Goal: Task Accomplishment & Management: Complete application form

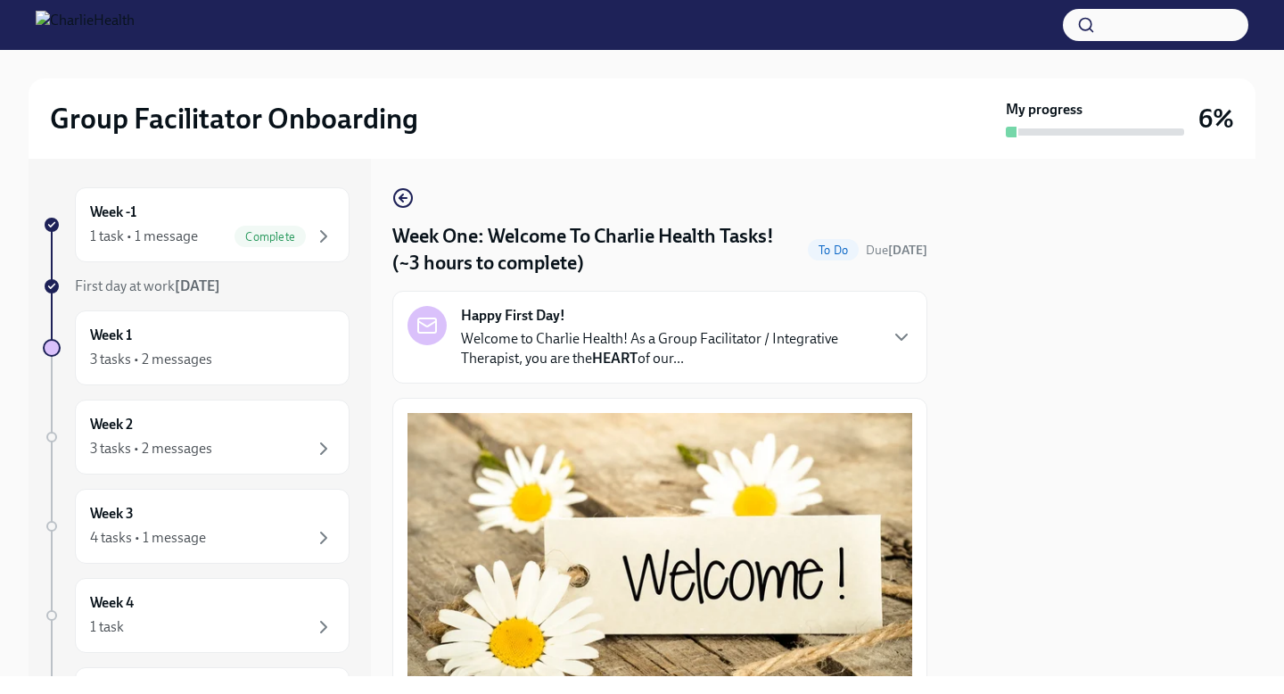
click at [759, 352] on p "Welcome to Charlie Health! As a Group Facilitator / Integrative Therapist, you …" at bounding box center [669, 348] width 416 height 39
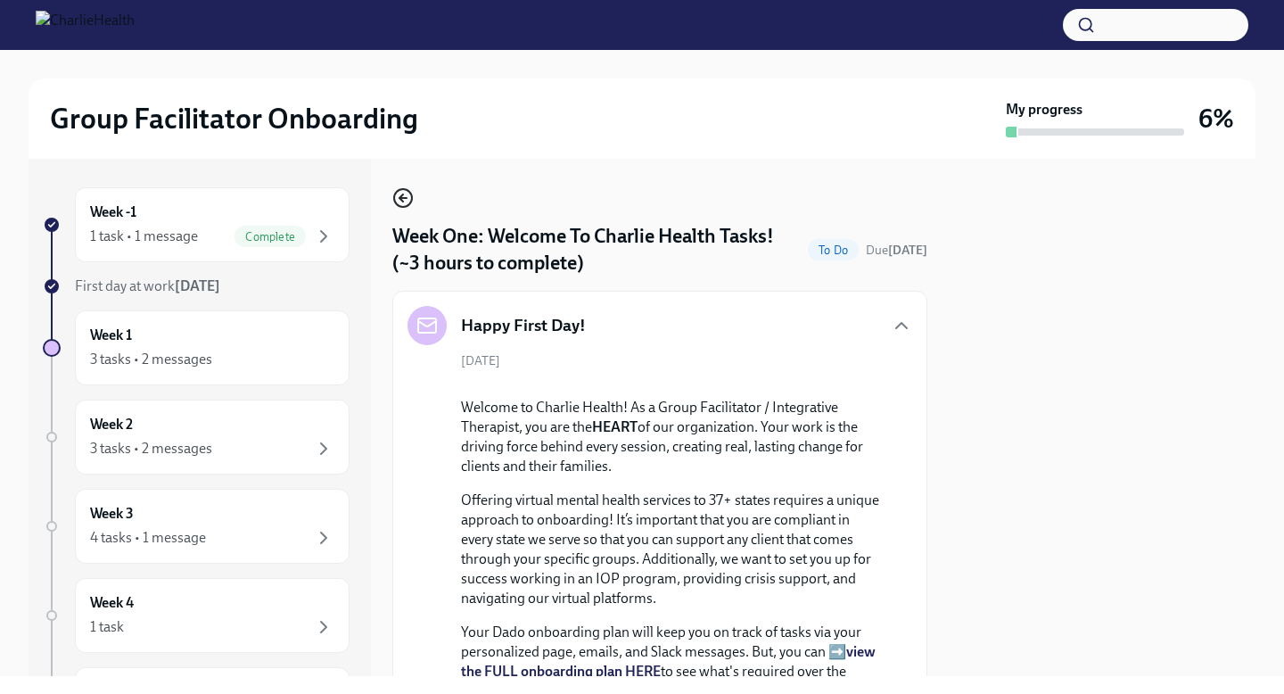
click at [403, 195] on icon "button" at bounding box center [402, 197] width 21 height 21
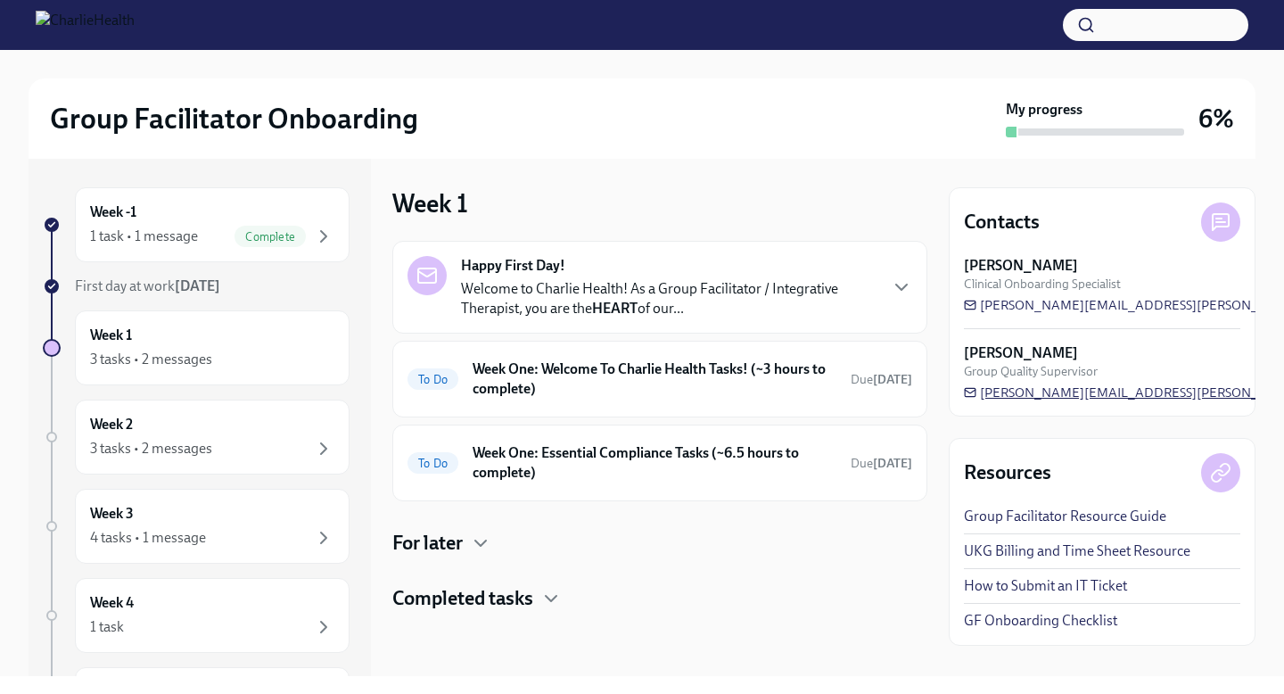
drag, startPoint x: 1199, startPoint y: 392, endPoint x: 1007, endPoint y: 395, distance: 191.8
click at [1007, 395] on div "[PERSON_NAME] Group Quality Supervisor [PERSON_NAME][EMAIL_ADDRESS][PERSON_NAME…" at bounding box center [1102, 372] width 277 height 58
click at [982, 392] on span "[PERSON_NAME][EMAIL_ADDRESS][PERSON_NAME][DOMAIN_NAME]" at bounding box center [1186, 393] width 445 height 18
click at [614, 376] on h6 "Week One: Welcome To Charlie Health Tasks! (~3 hours to complete)" at bounding box center [655, 378] width 364 height 39
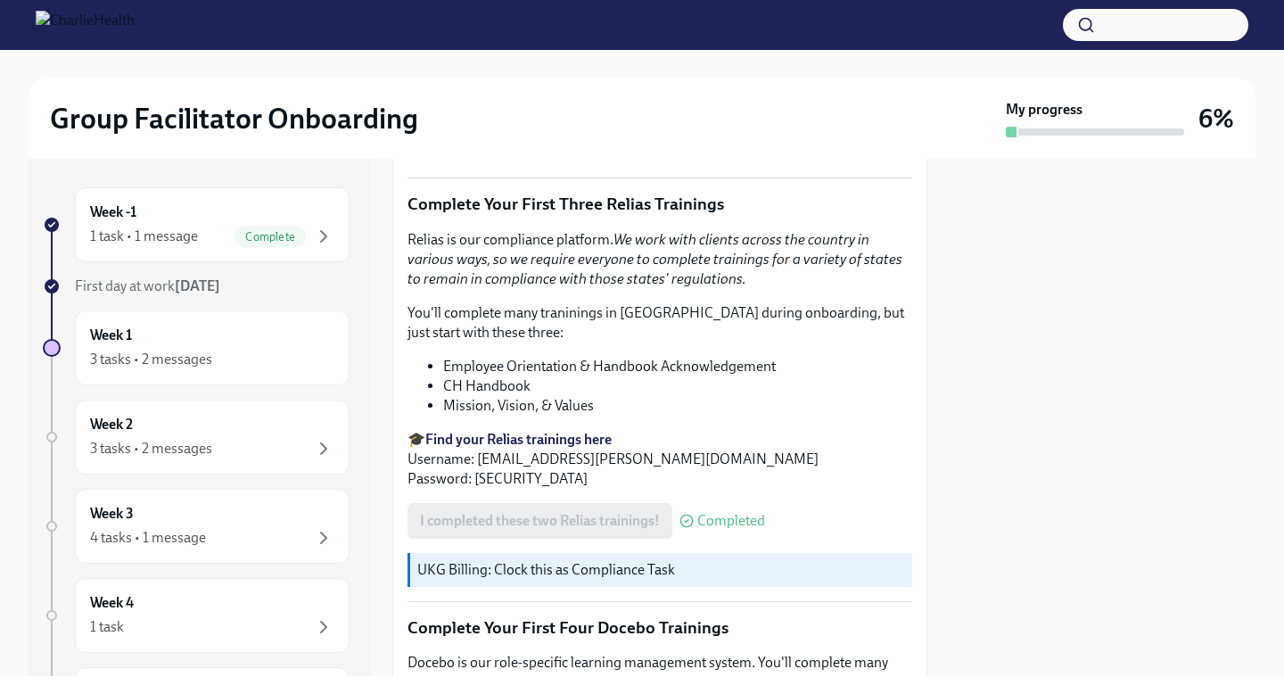
scroll to position [2299, 0]
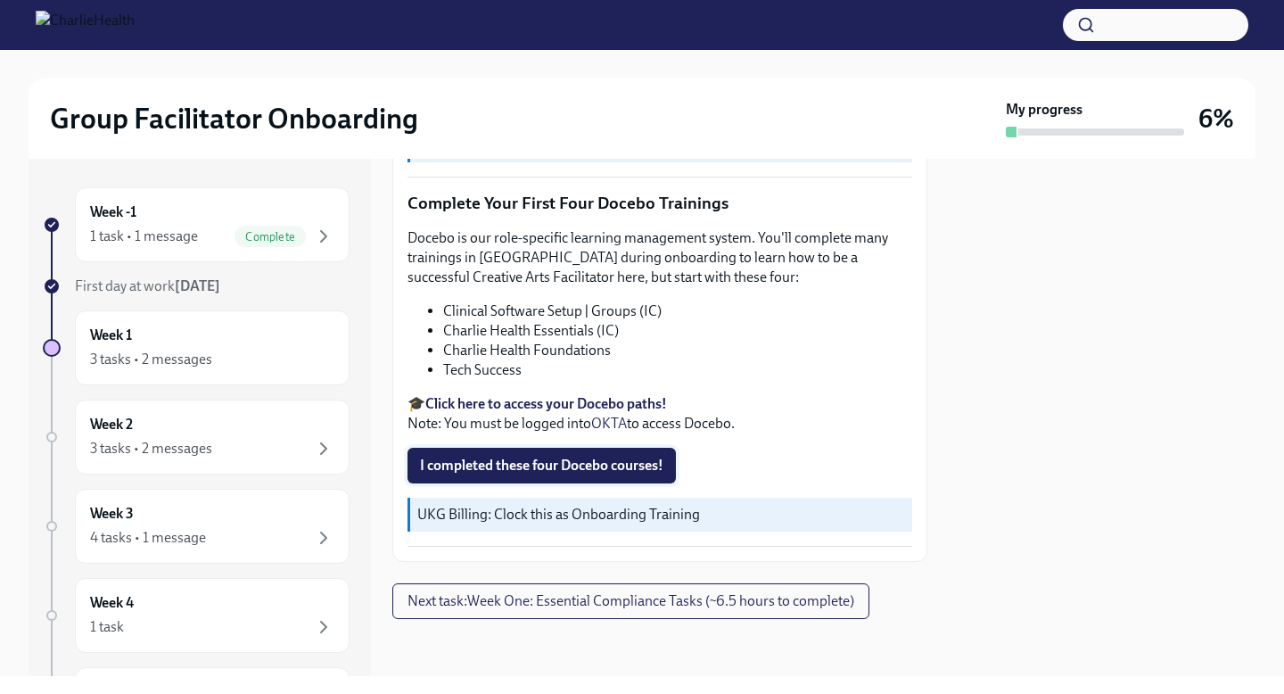
click at [630, 467] on span "I completed these four Docebo courses!" at bounding box center [542, 466] width 244 height 18
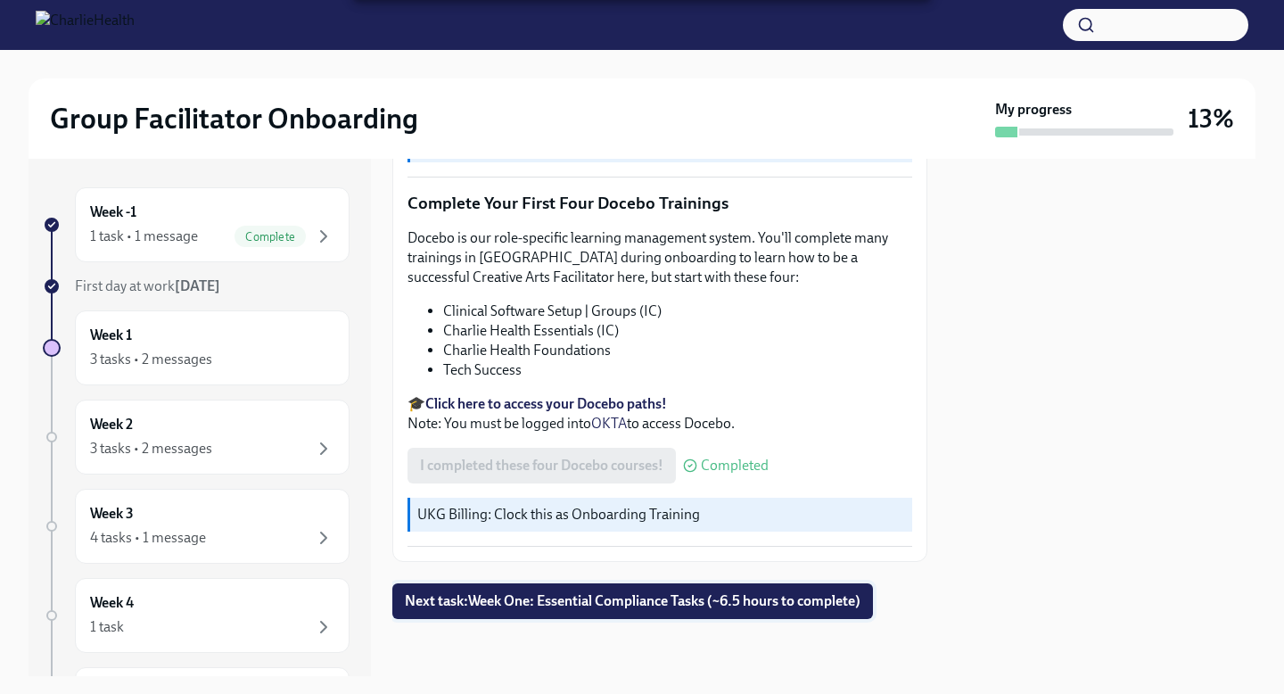
click at [642, 594] on span "Next task : Week One: Essential Compliance Tasks (~6.5 hours to complete)" at bounding box center [633, 601] width 456 height 18
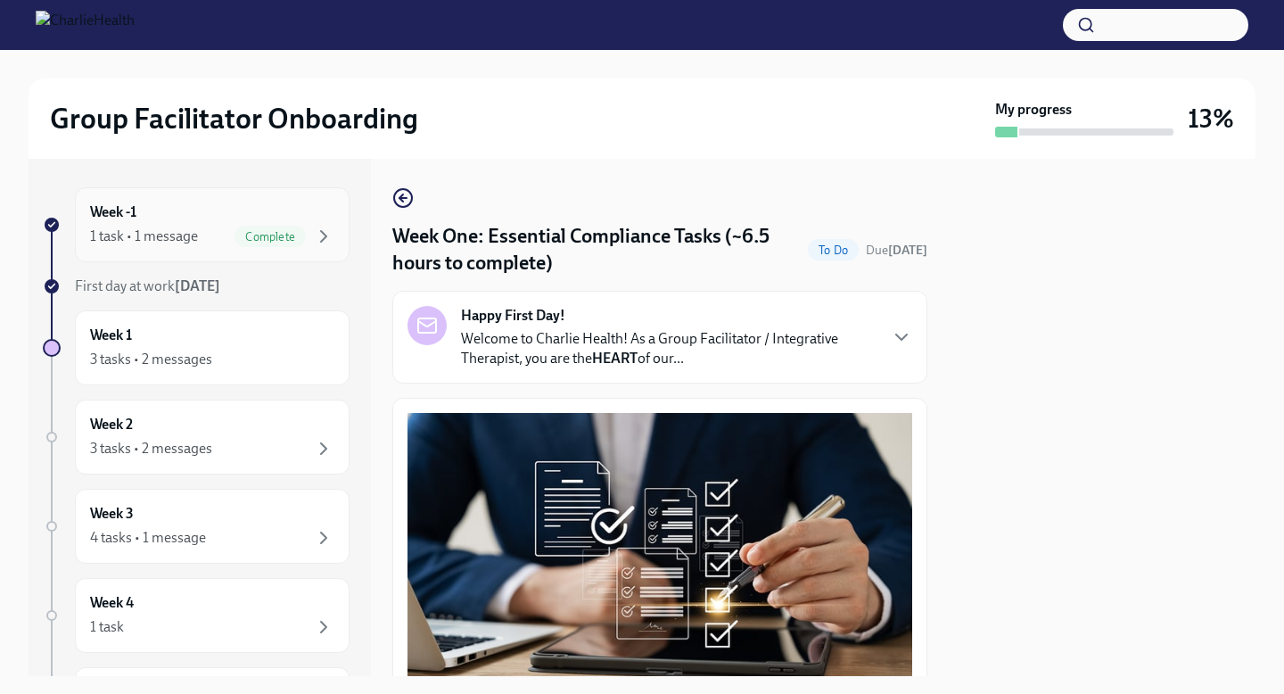
click at [230, 199] on div "Week -1 1 task • 1 message Complete" at bounding box center [212, 224] width 275 height 75
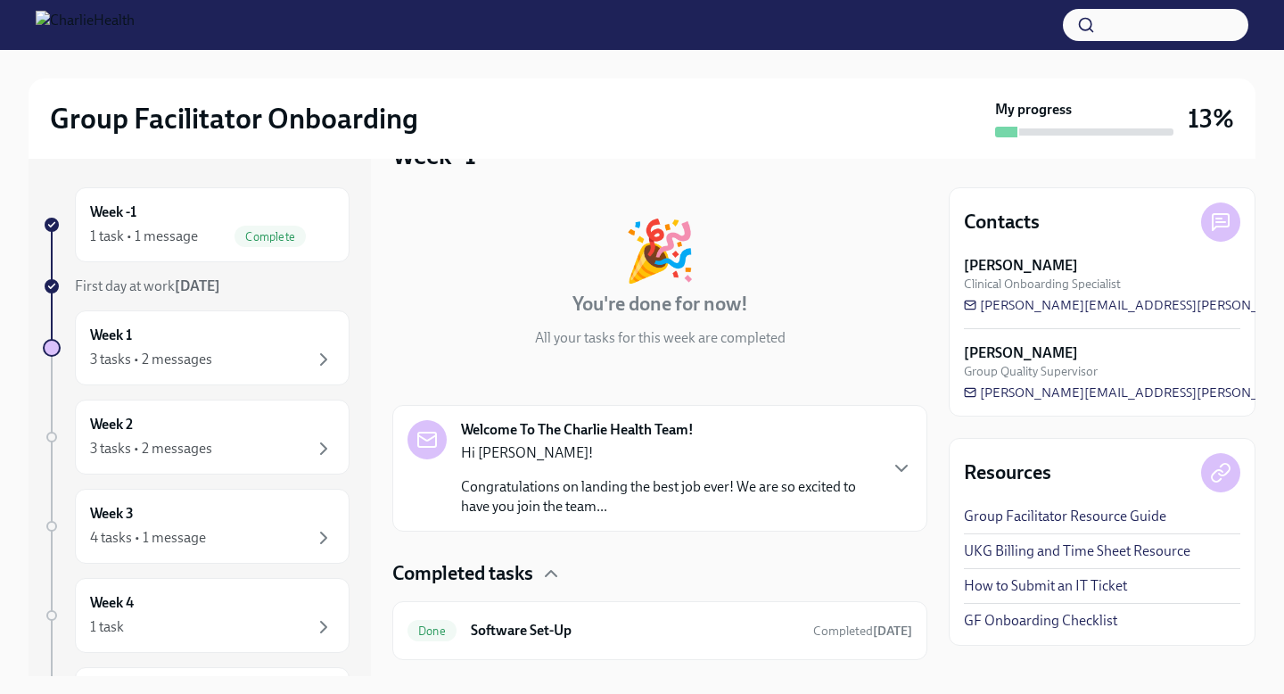
scroll to position [89, 0]
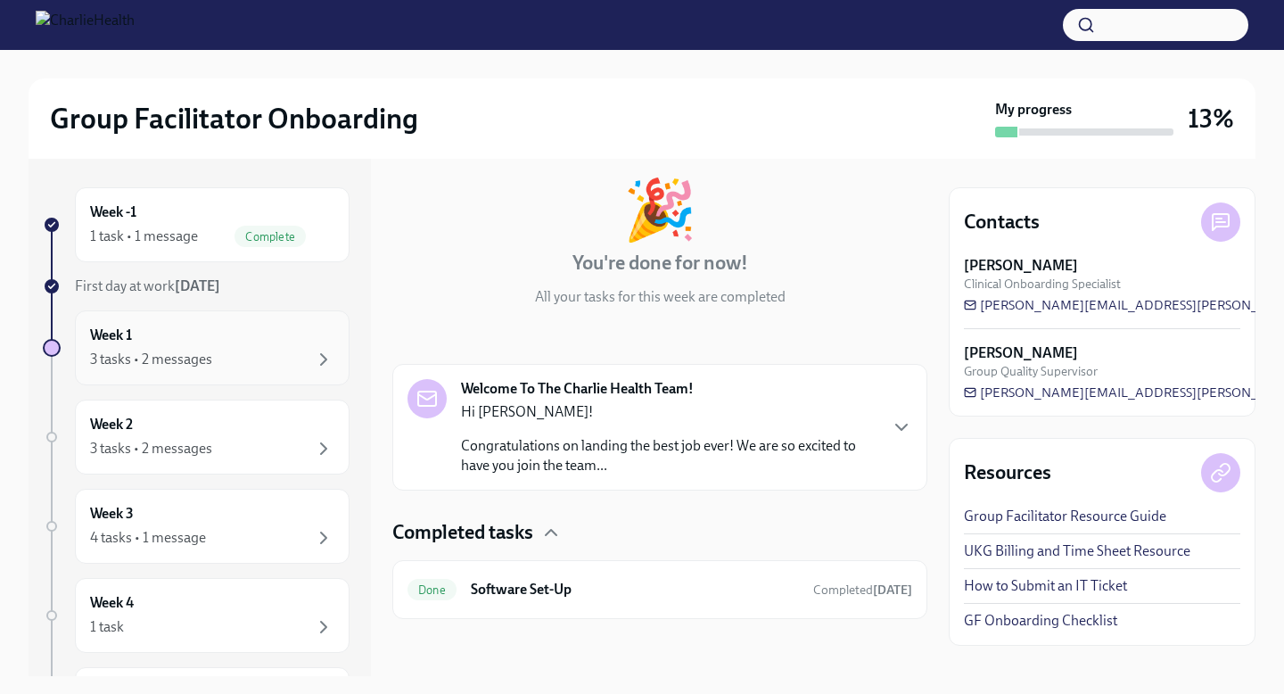
click at [219, 333] on div "Week 1 3 tasks • 2 messages" at bounding box center [212, 348] width 244 height 45
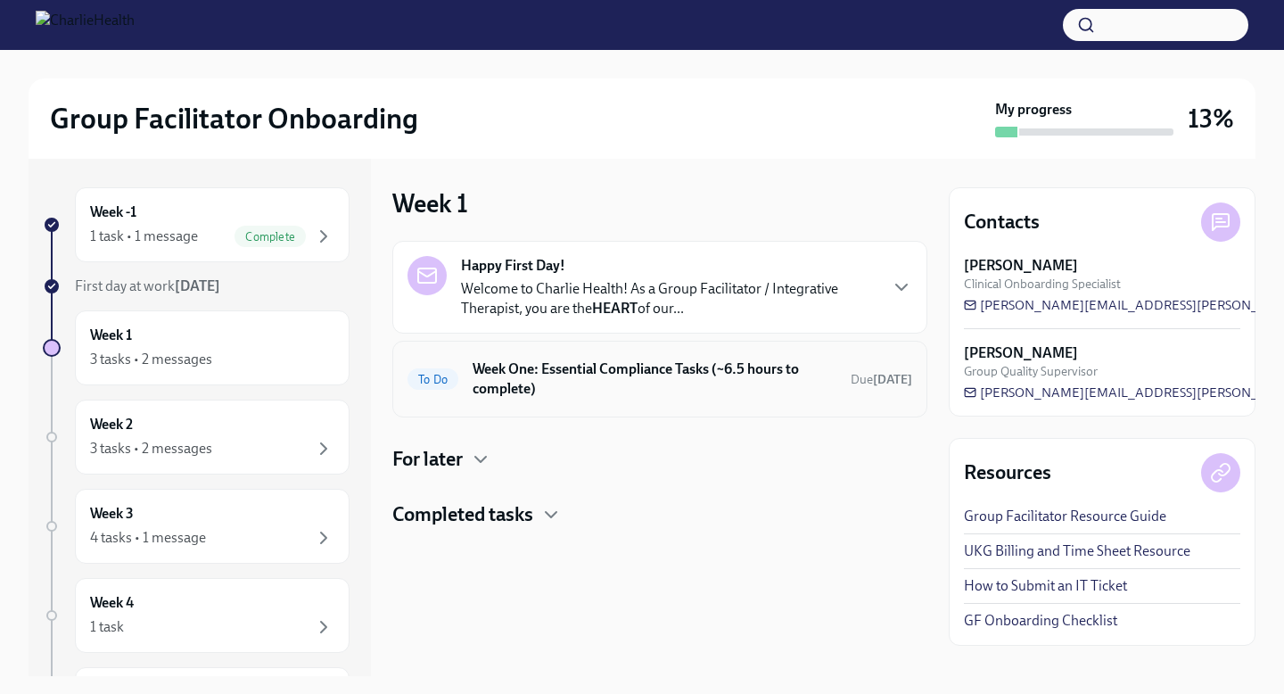
click at [631, 380] on h6 "Week One: Essential Compliance Tasks (~6.5 hours to complete)" at bounding box center [655, 378] width 364 height 39
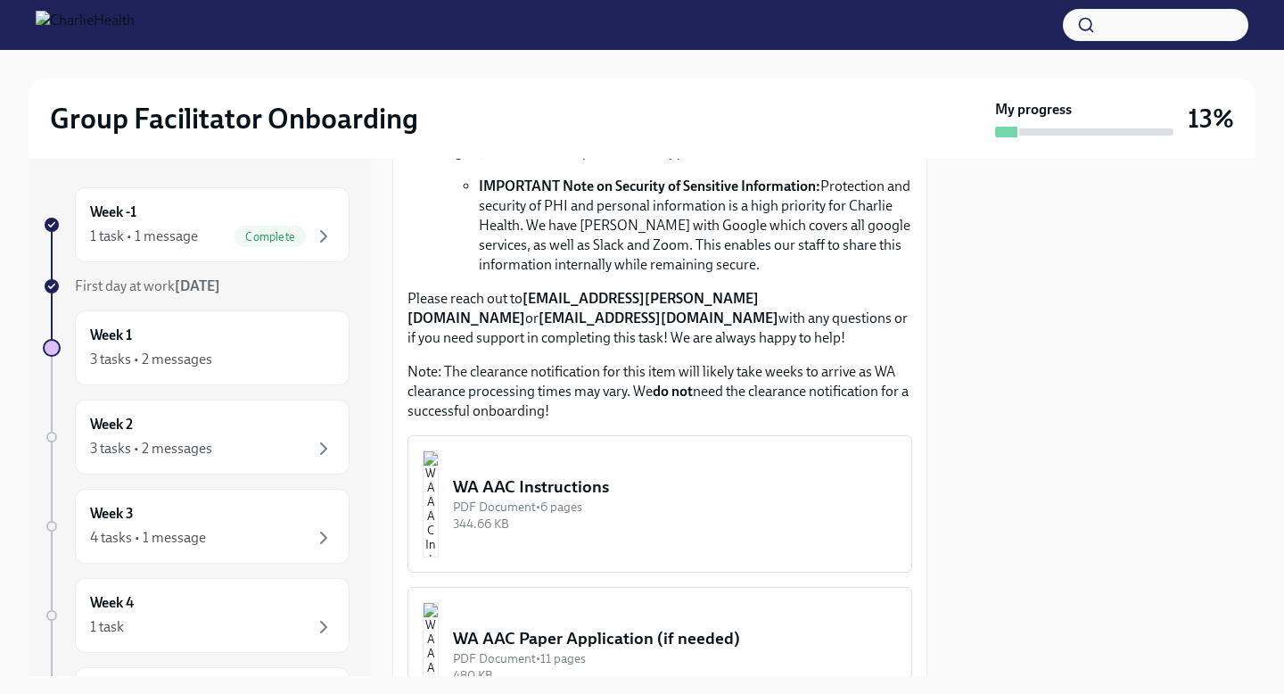
scroll to position [1367, 0]
click at [591, 483] on div "WA AAC Instructions" at bounding box center [675, 486] width 444 height 23
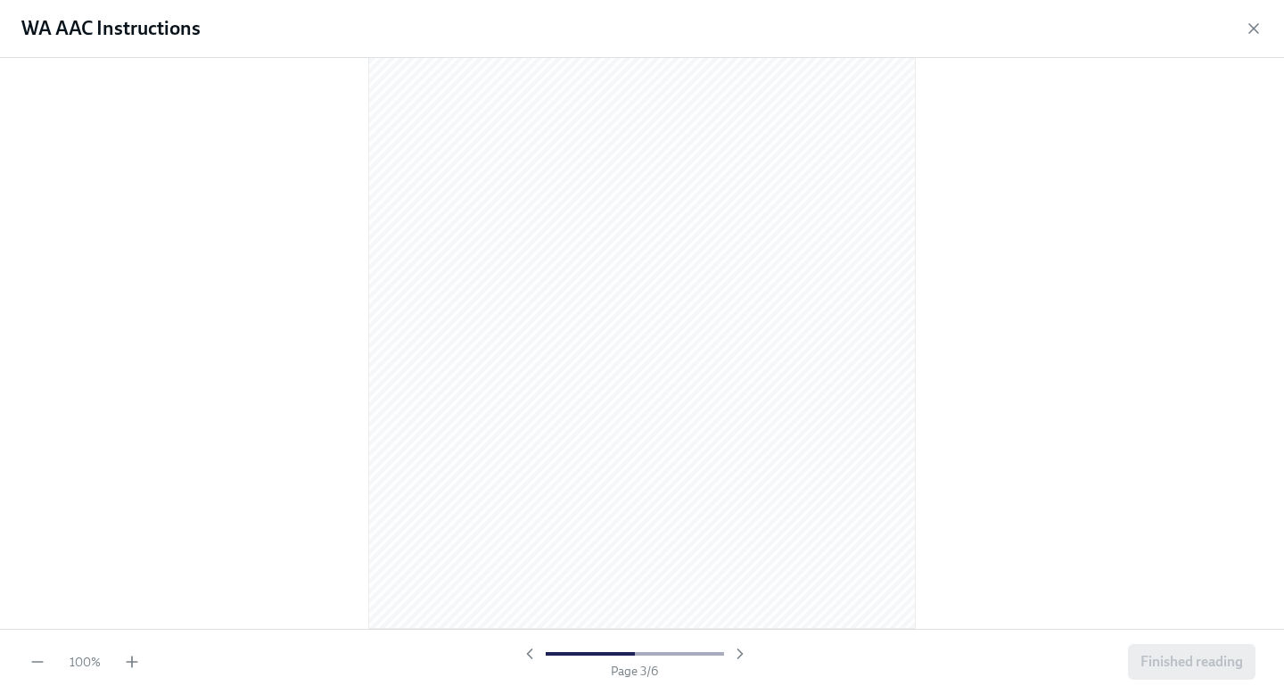
scroll to position [1608, 0]
click at [1255, 29] on icon "button" at bounding box center [1254, 28] width 9 height 9
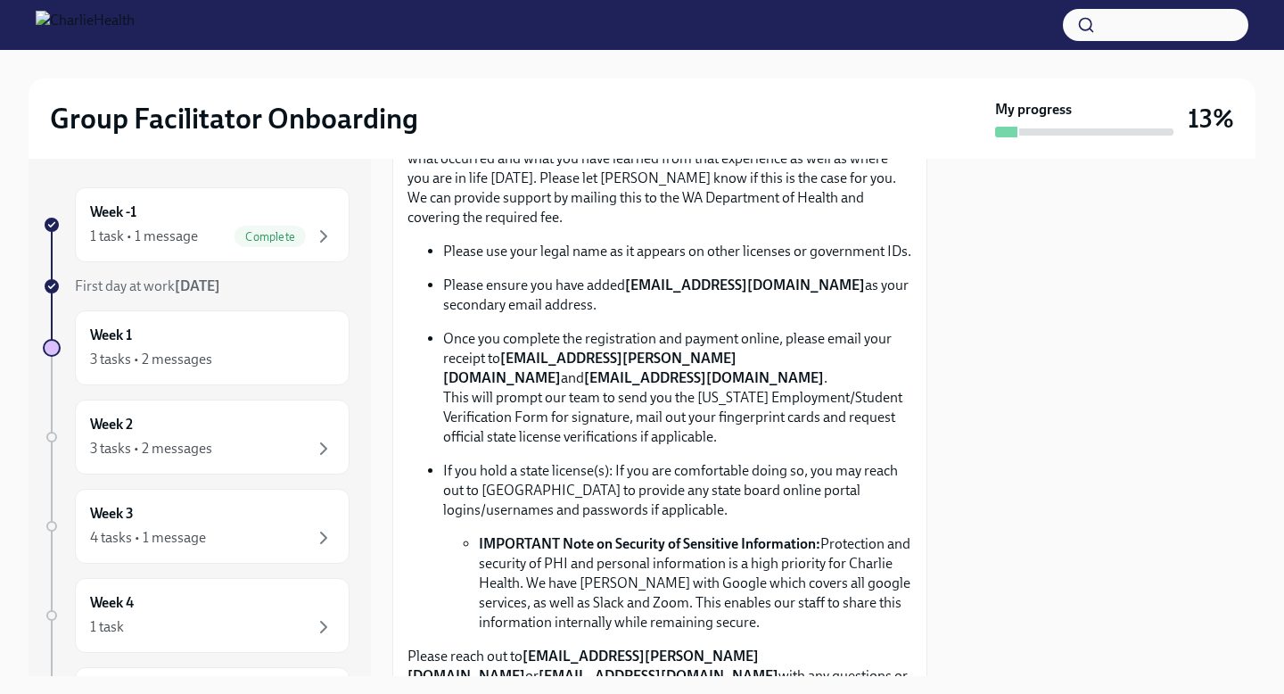
scroll to position [1004, 0]
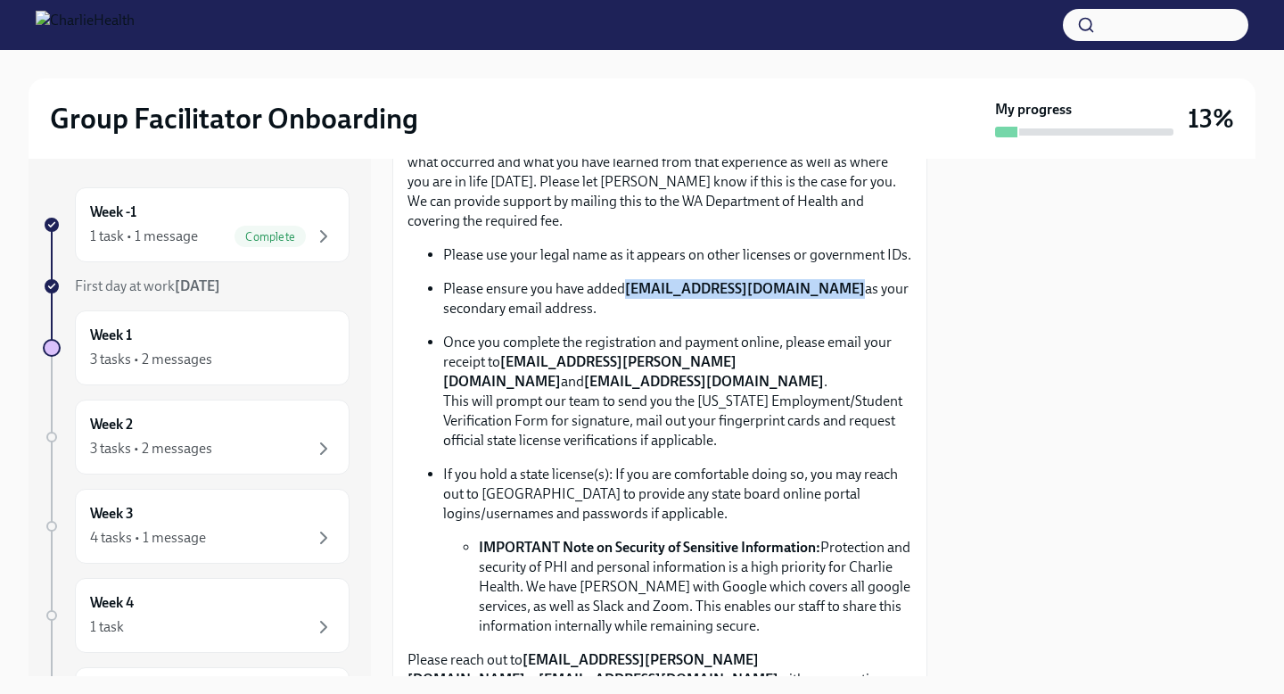
drag, startPoint x: 823, startPoint y: 288, endPoint x: 631, endPoint y: 289, distance: 192.7
click at [631, 289] on p "Please ensure you have added [EMAIL_ADDRESS][DOMAIN_NAME] as your secondary ema…" at bounding box center [677, 298] width 469 height 39
copy strong "[EMAIL_ADDRESS][DOMAIN_NAME]"
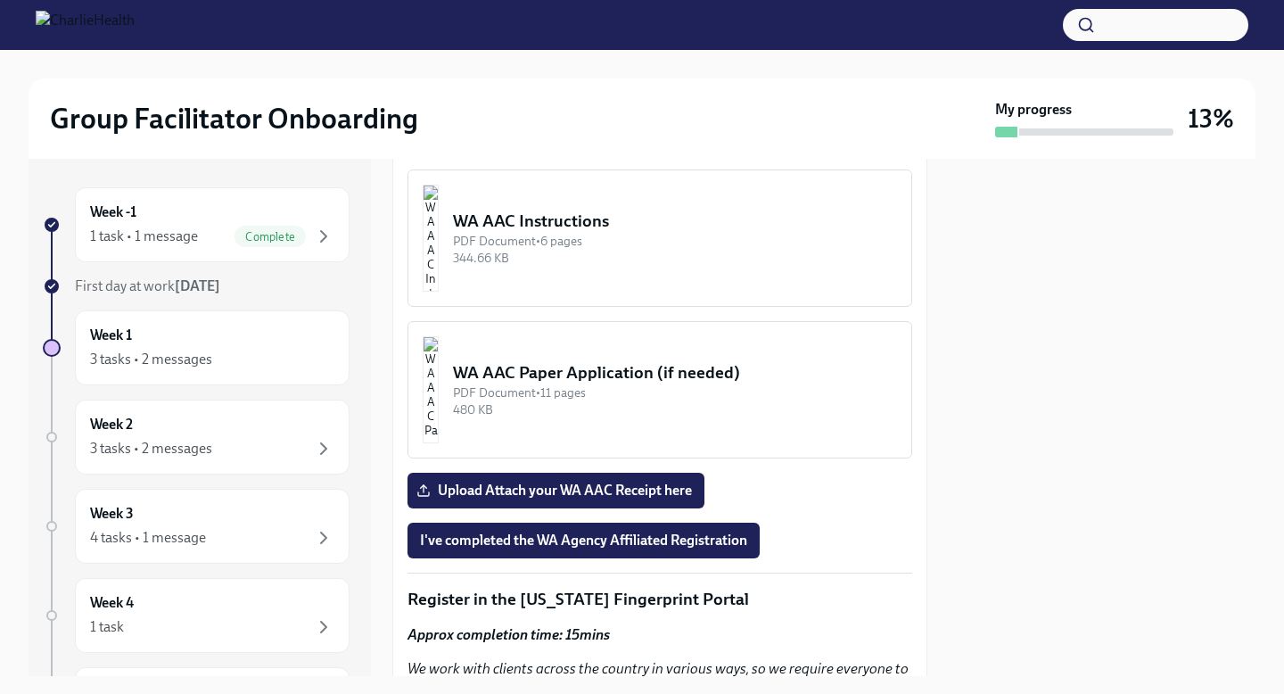
scroll to position [1511, 0]
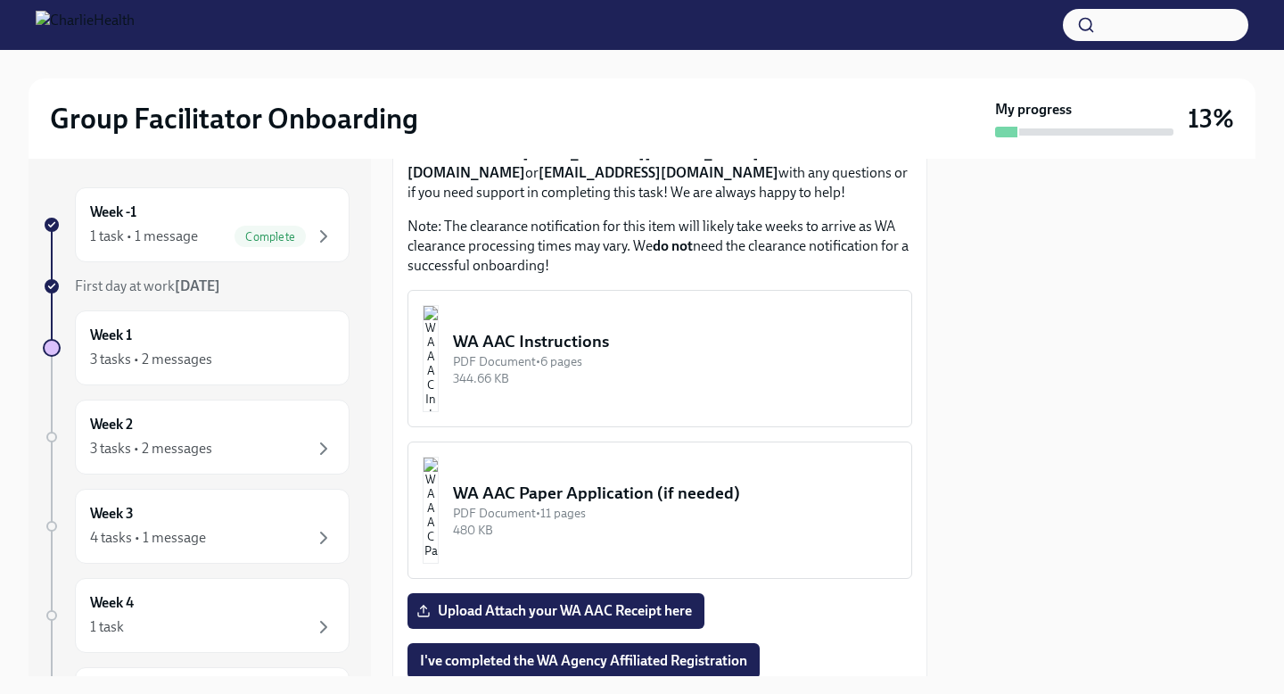
drag, startPoint x: 584, startPoint y: 342, endPoint x: 548, endPoint y: 115, distance: 229.5
click at [488, 0] on html "Group Facilitator Onboarding My progress 13% Week -1 1 task • 1 message Complet…" at bounding box center [642, 347] width 1284 height 694
click at [528, 332] on div "WA AAC Instructions" at bounding box center [675, 341] width 444 height 23
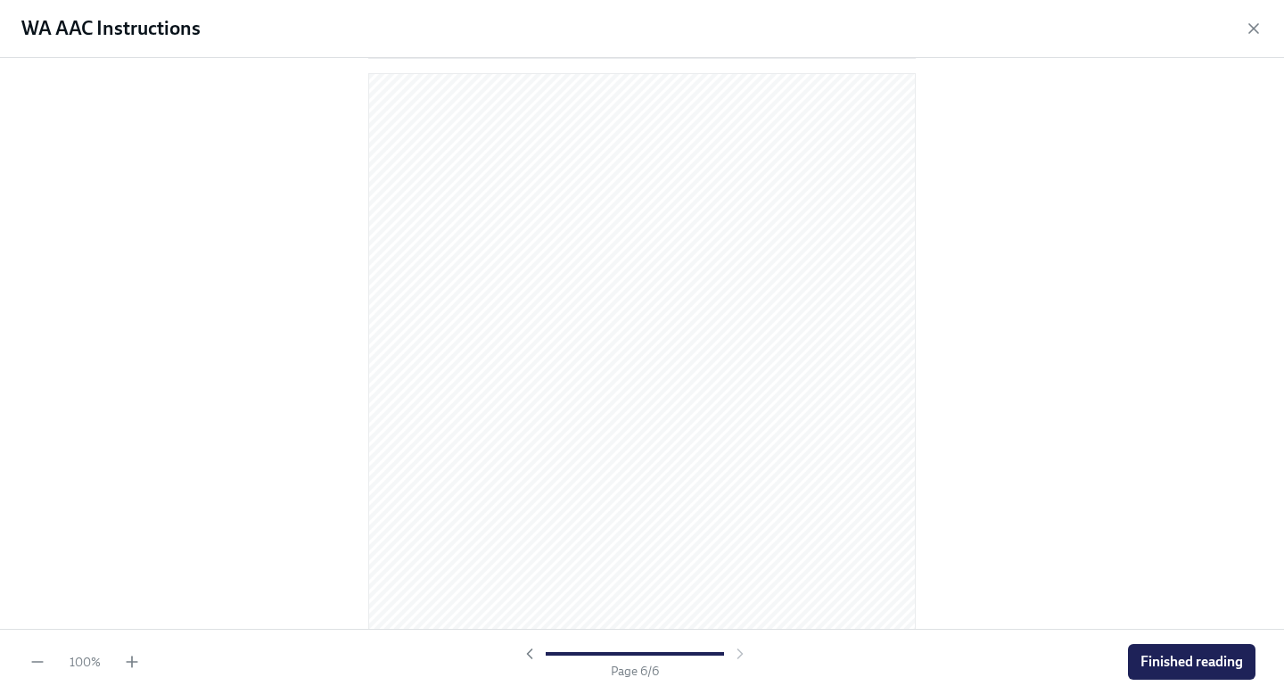
scroll to position [3627, 0]
click at [1255, 27] on icon "button" at bounding box center [1254, 28] width 9 height 9
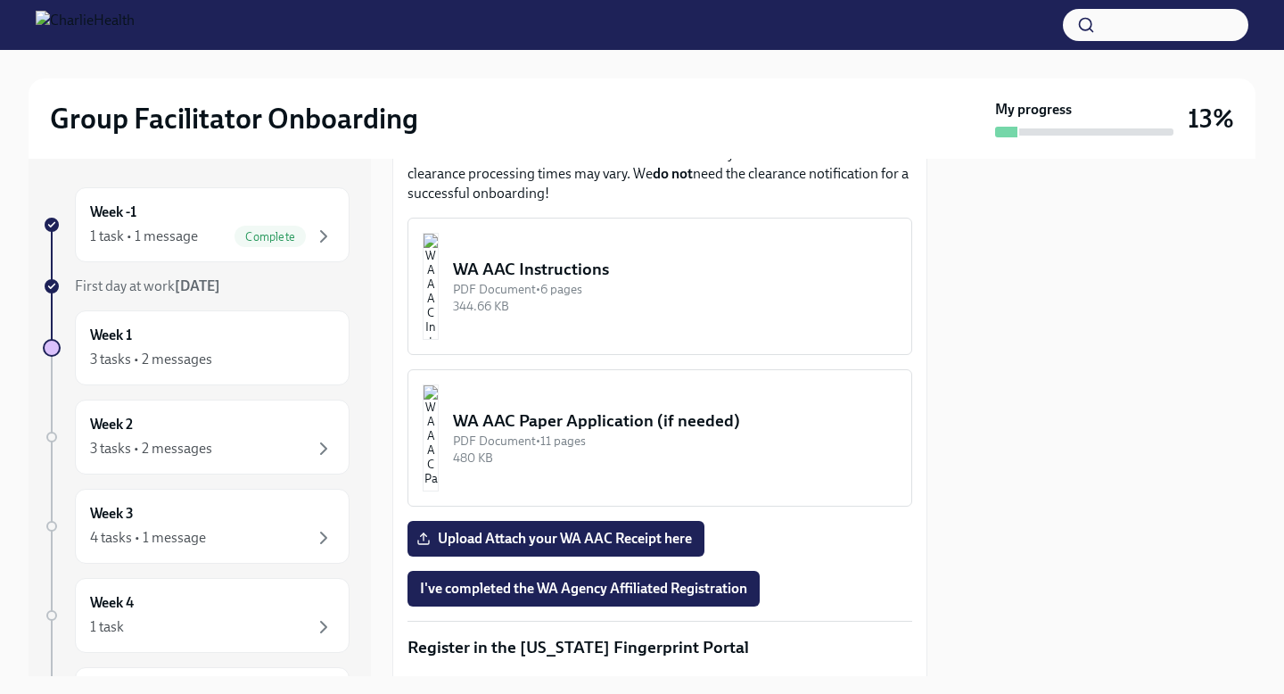
scroll to position [1585, 0]
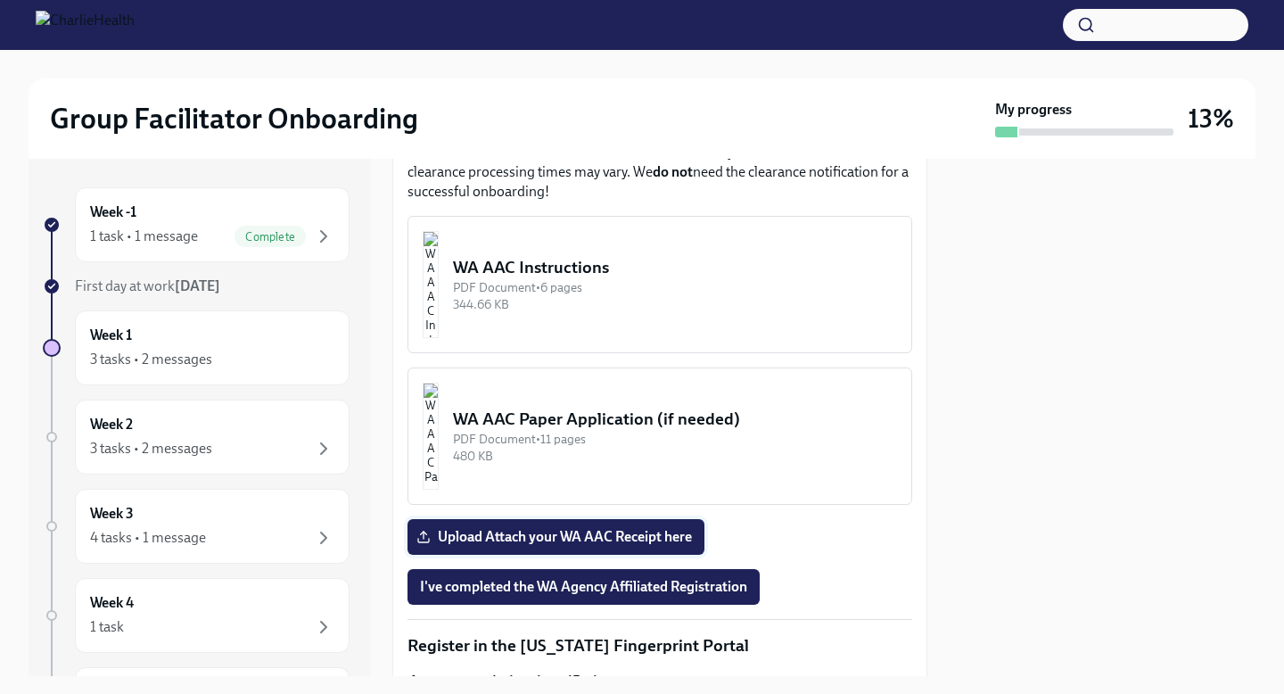
click at [546, 532] on span "Upload Attach your WA AAC Receipt here" at bounding box center [556, 537] width 272 height 18
click at [0, 0] on input "Upload Attach your WA AAC Receipt here" at bounding box center [0, 0] width 0 height 0
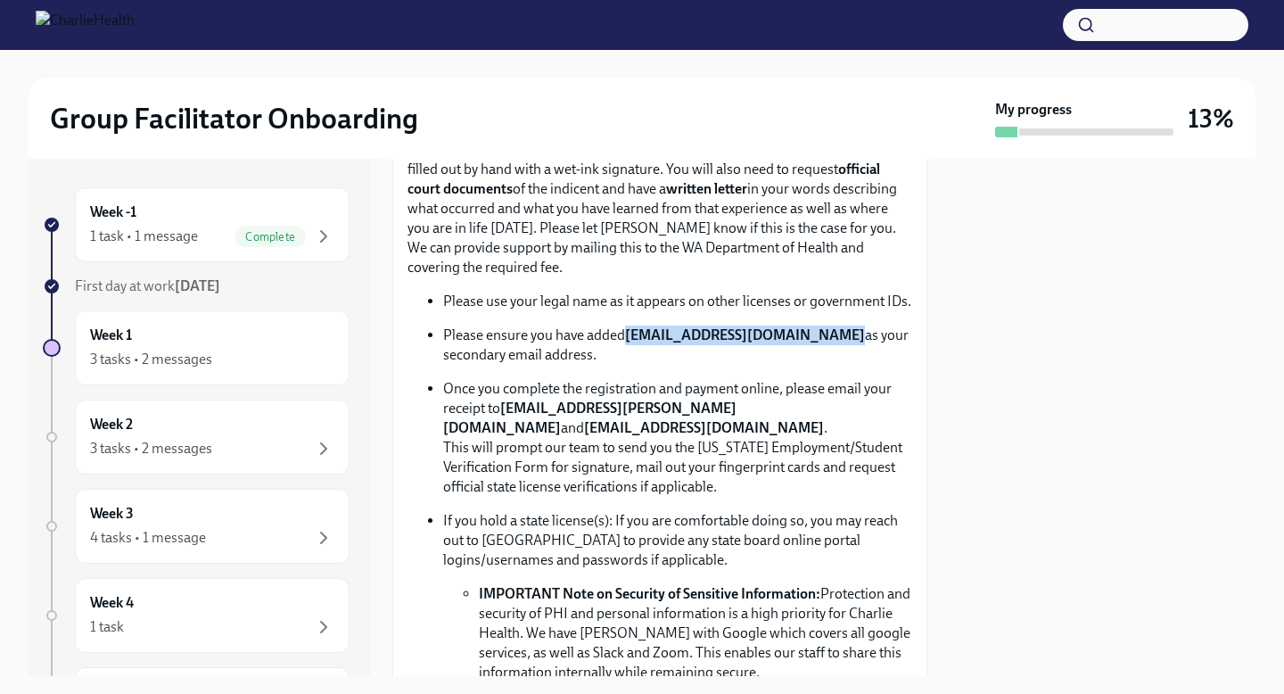
scroll to position [969, 0]
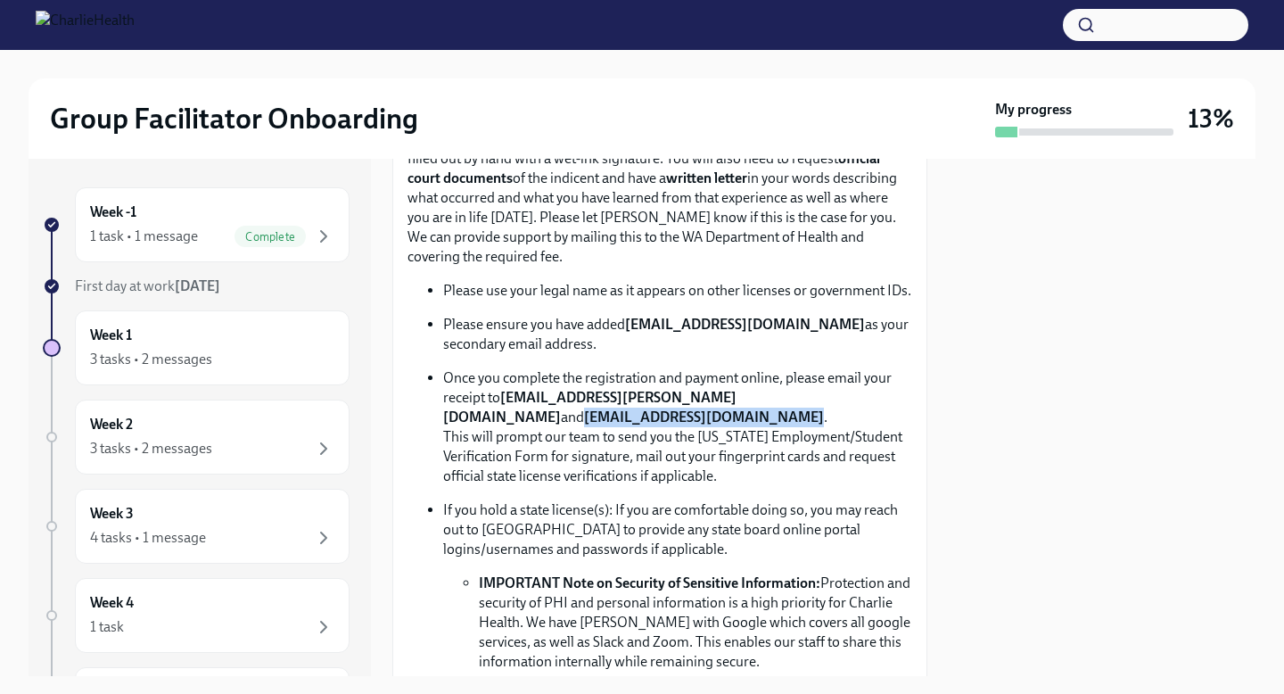
drag, startPoint x: 637, startPoint y: 417, endPoint x: 443, endPoint y: 426, distance: 193.8
click at [443, 426] on p "Once you complete the registration and payment online, please email your receip…" at bounding box center [677, 427] width 469 height 118
copy strong "[EMAIL_ADDRESS][DOMAIN_NAME]"
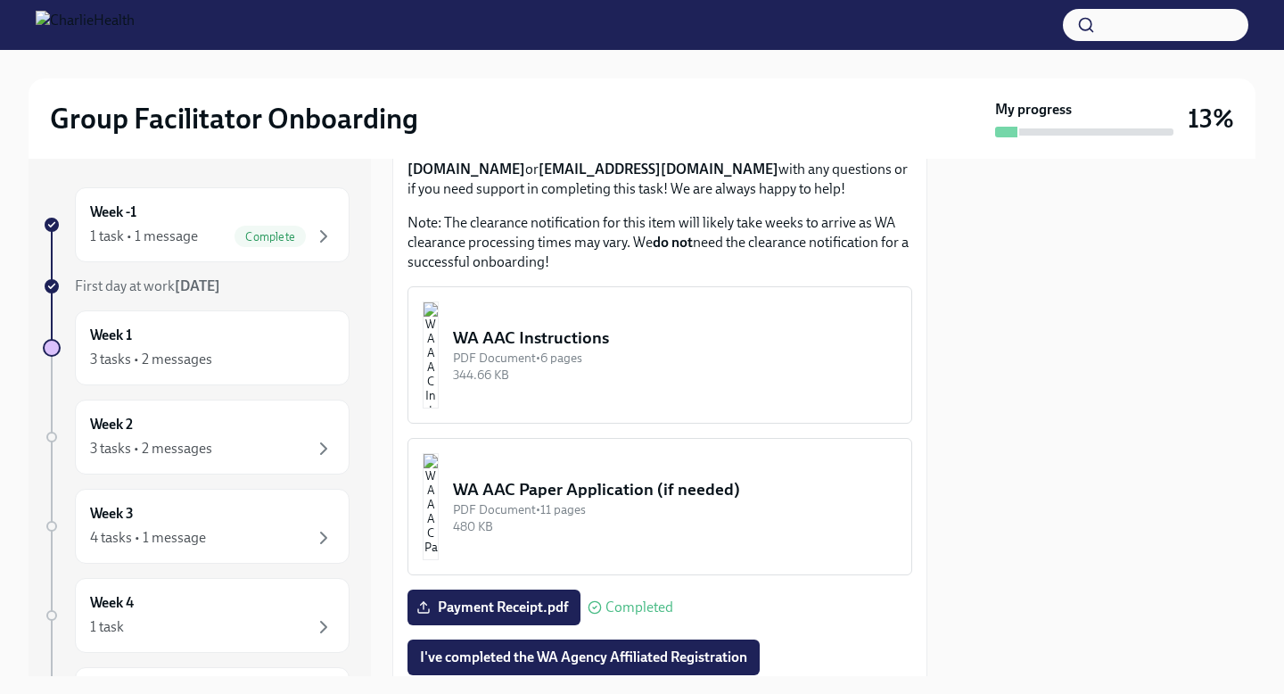
scroll to position [1528, 0]
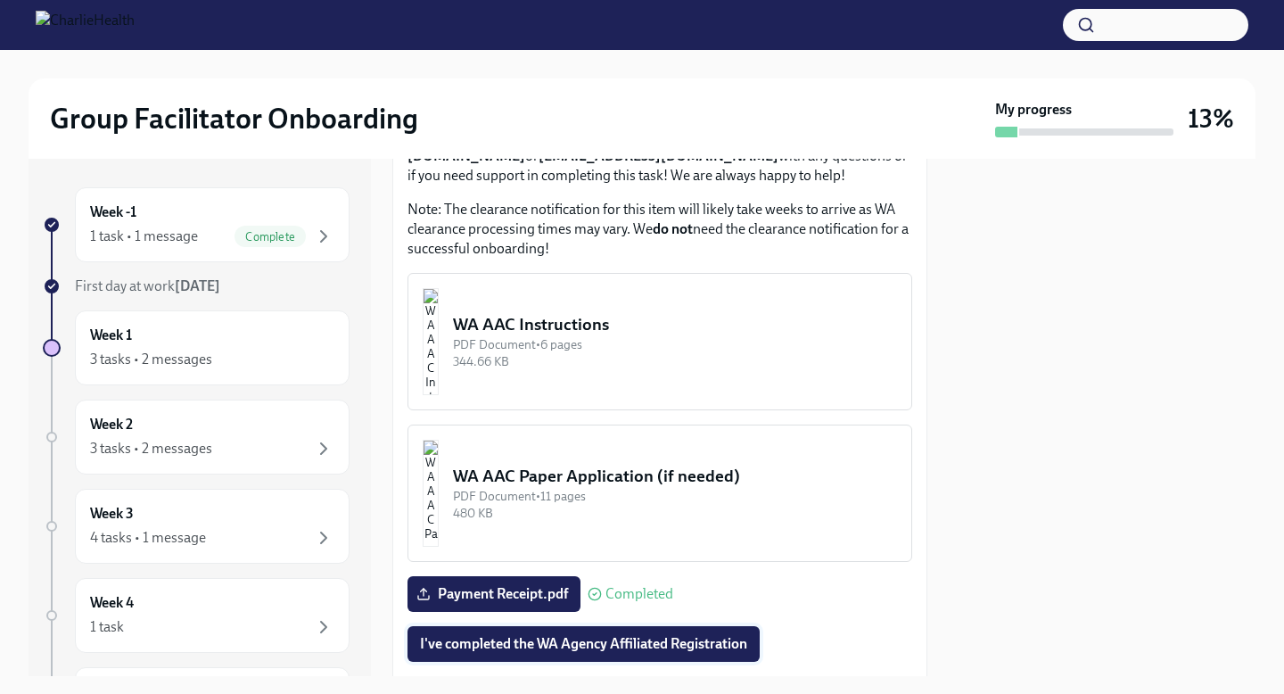
click at [580, 649] on span "I've completed the WA Agency Affiliated Registration" at bounding box center [583, 644] width 327 height 18
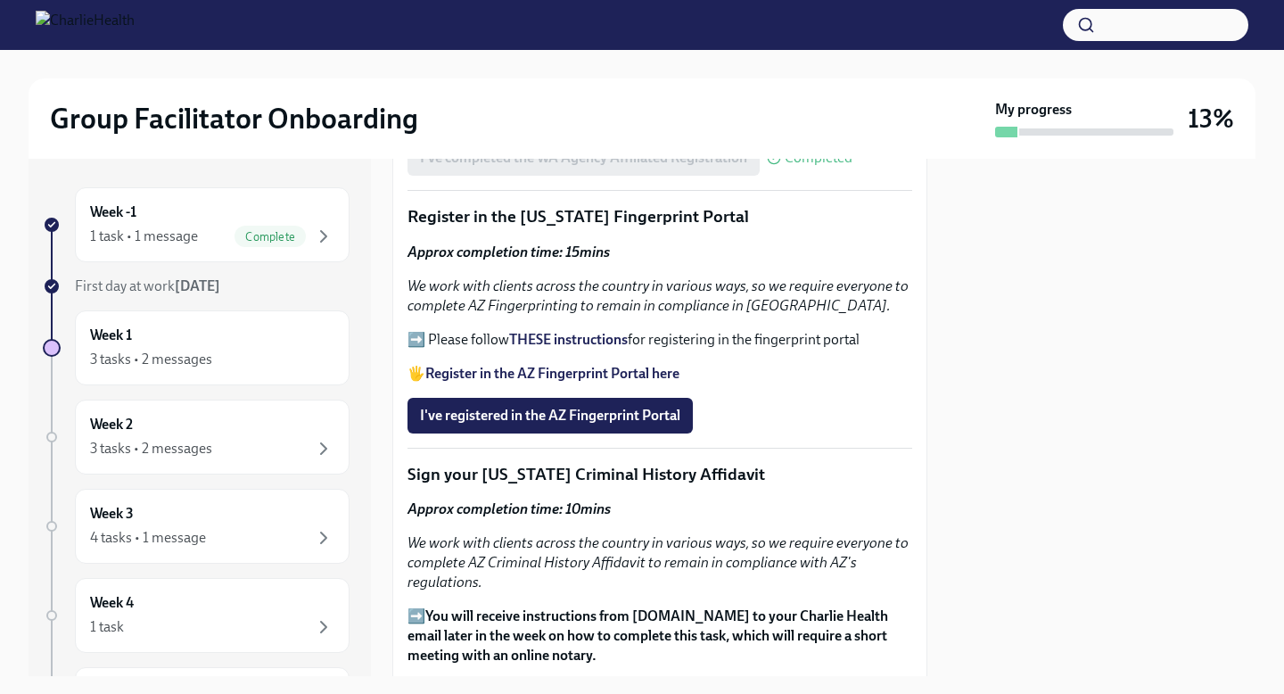
scroll to position [2013, 0]
click at [583, 373] on strong "Register in the AZ Fingerprint Portal here" at bounding box center [552, 374] width 254 height 17
click at [543, 341] on strong "THESE instructions" at bounding box center [568, 340] width 119 height 17
click at [574, 417] on span "I've registered in the AZ Fingerprint Portal" at bounding box center [550, 417] width 260 height 18
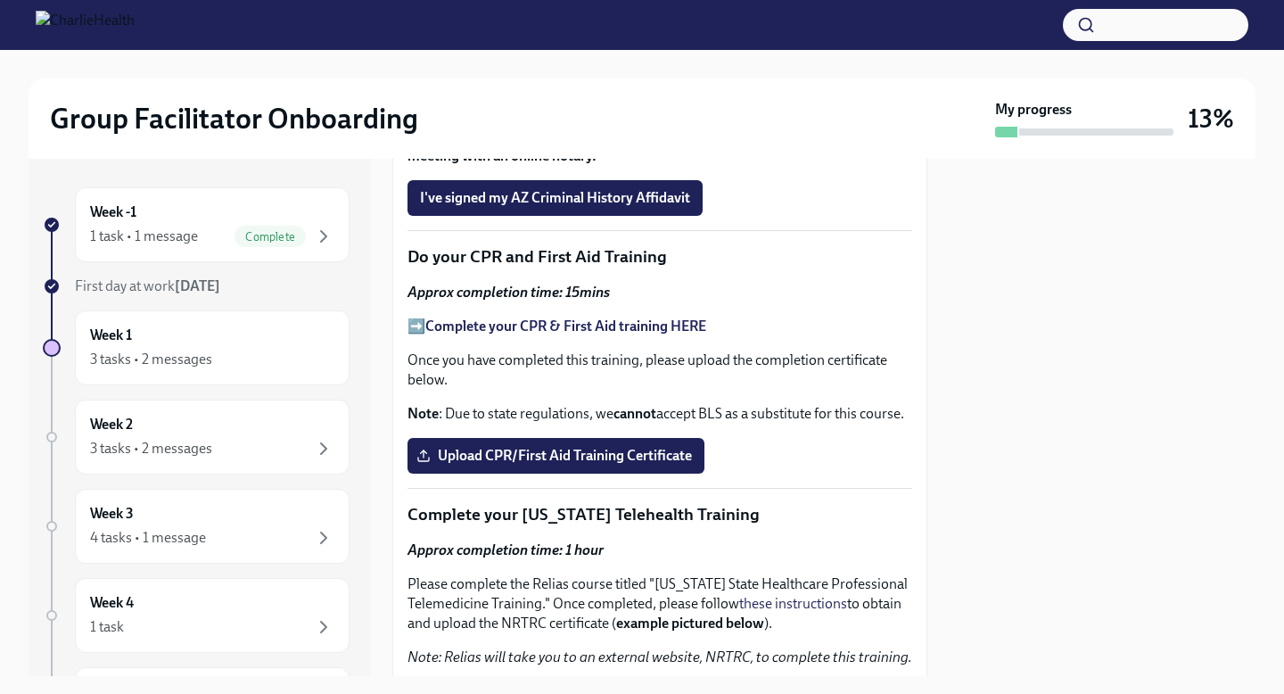
scroll to position [2548, 0]
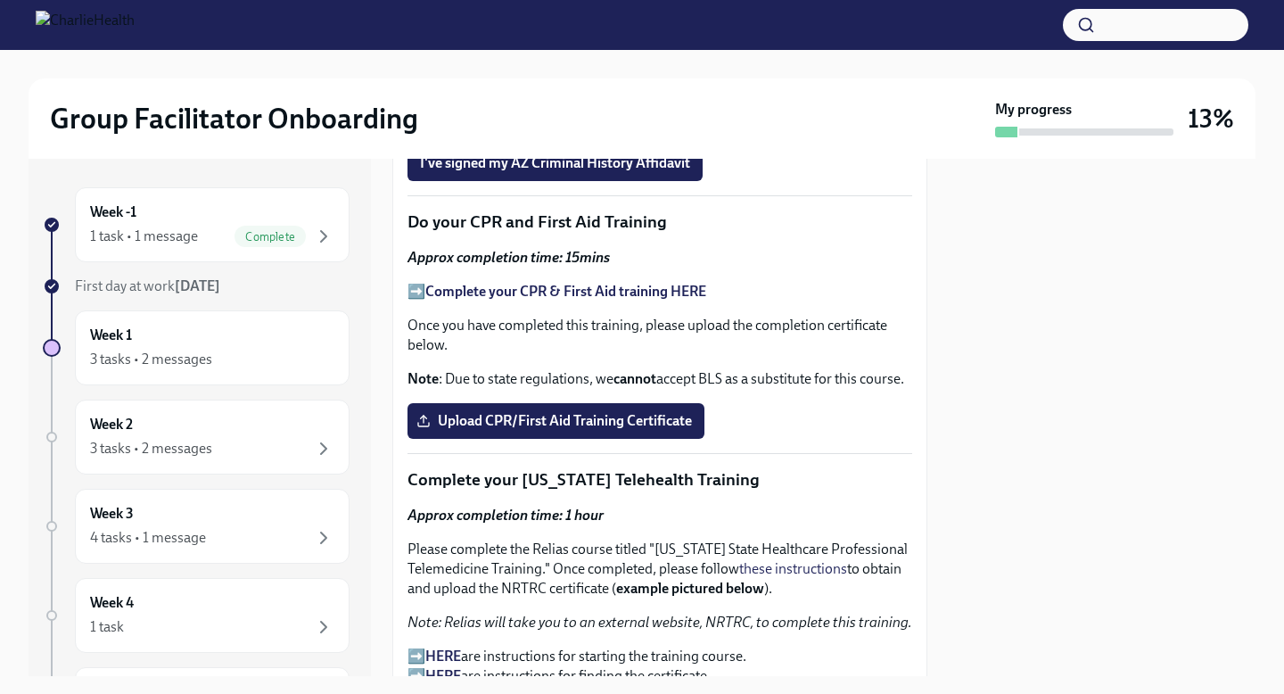
click at [565, 288] on strong "Complete your CPR & First Aid training HERE" at bounding box center [565, 291] width 281 height 17
click at [545, 416] on span "Upload CPR/First Aid Training Certificate" at bounding box center [556, 421] width 272 height 18
click at [0, 0] on input "Upload CPR/First Aid Training Certificate" at bounding box center [0, 0] width 0 height 0
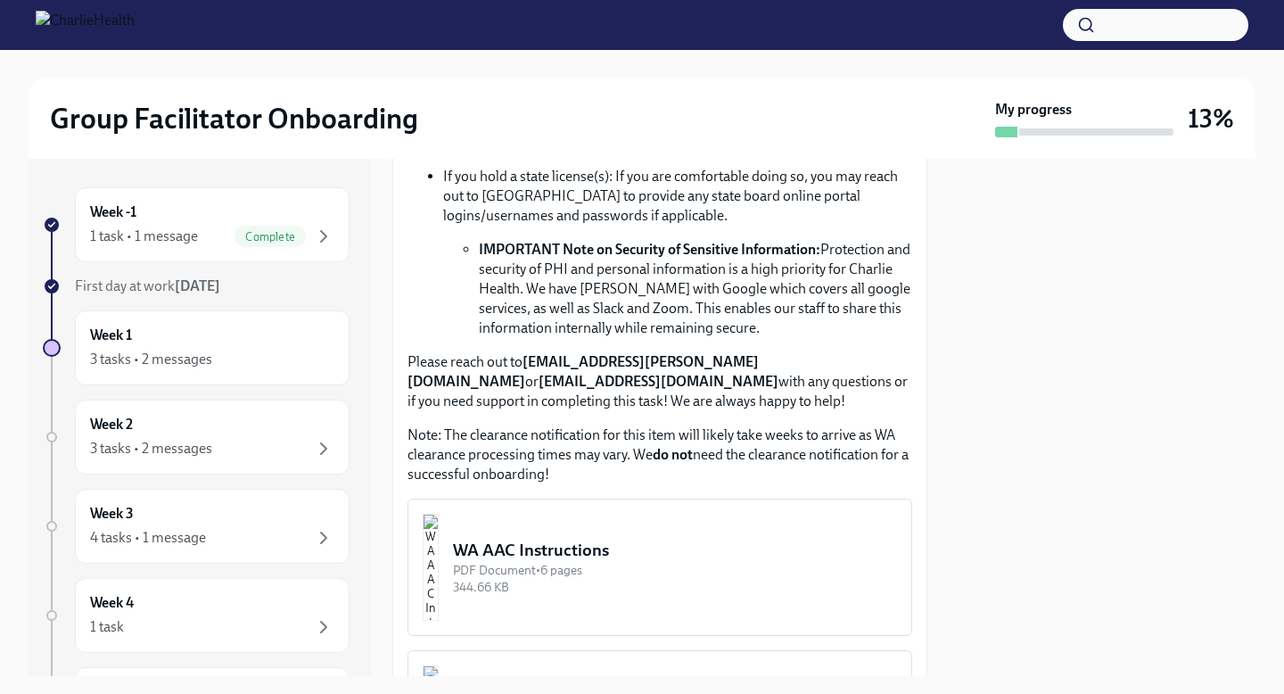
scroll to position [1308, 0]
